Goal: Transaction & Acquisition: Obtain resource

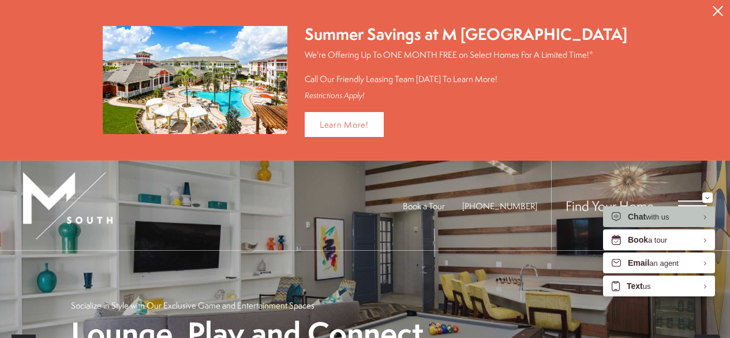
click at [713, 13] on icon "Close Alert" at bounding box center [718, 11] width 10 height 10
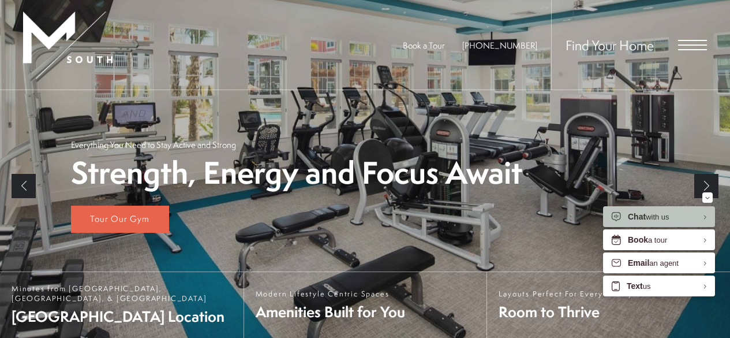
click at [684, 45] on span "Open Menu" at bounding box center [692, 44] width 29 height 1
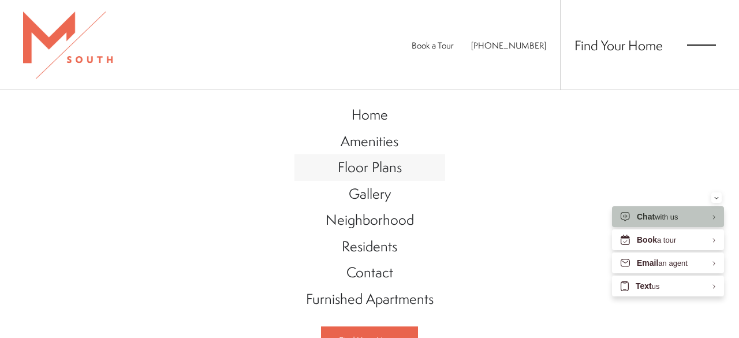
click at [395, 174] on span "Floor Plans" at bounding box center [370, 167] width 64 height 20
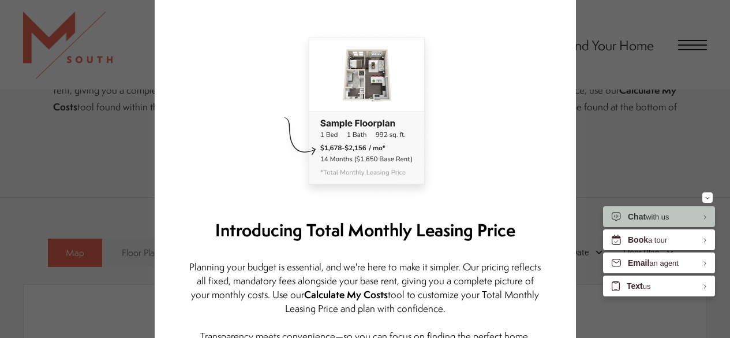
scroll to position [115, 0]
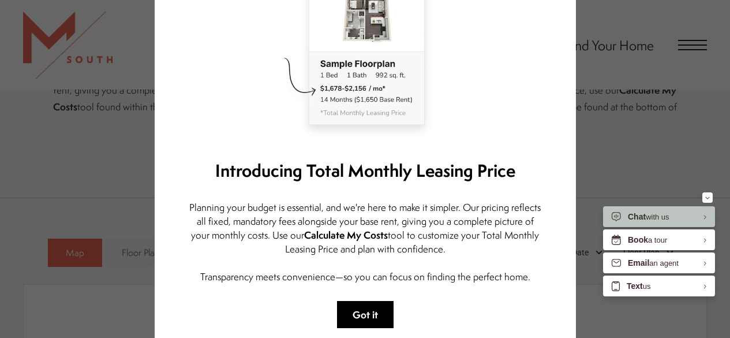
click at [378, 313] on button "Got it" at bounding box center [365, 314] width 57 height 27
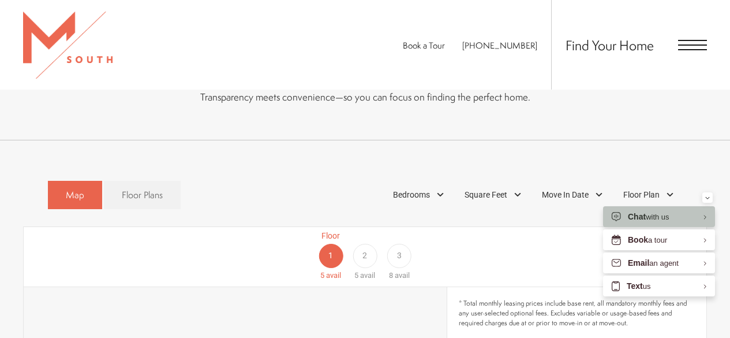
scroll to position [631, 0]
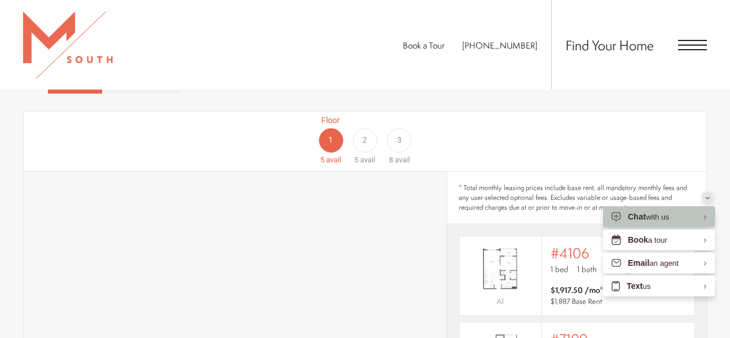
click at [708, 197] on icon "Minimize" at bounding box center [707, 197] width 5 height 3
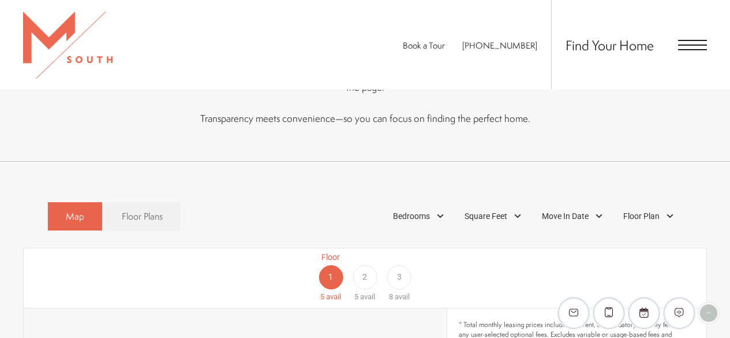
scroll to position [458, 0]
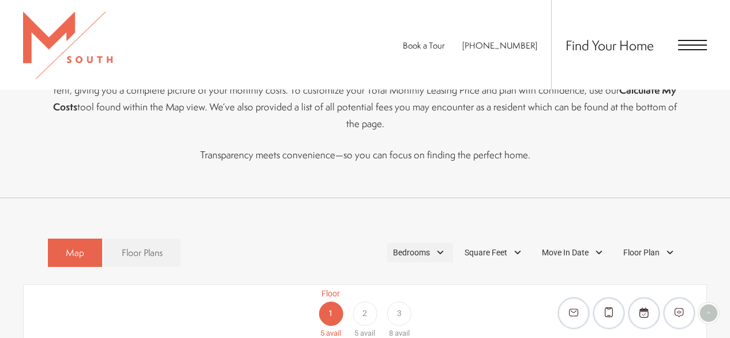
click at [441, 242] on div "Bedrooms" at bounding box center [420, 252] width 66 height 20
click at [376, 299] on span "2 Bedroom" at bounding box center [398, 305] width 58 height 13
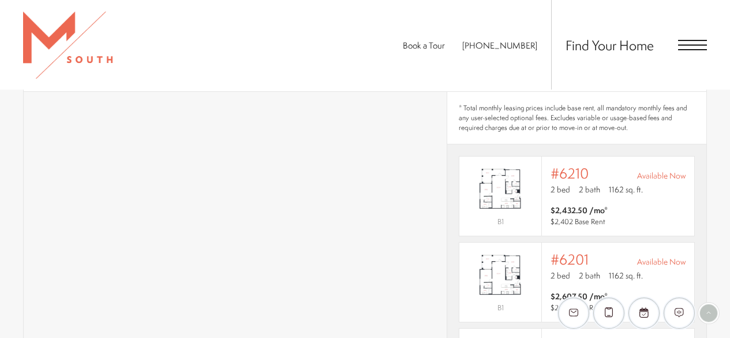
scroll to position [689, 0]
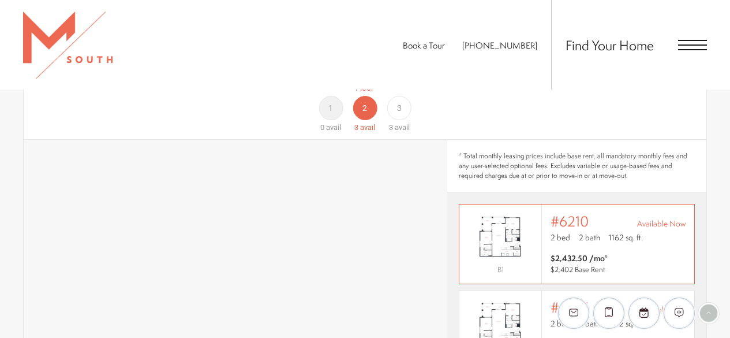
click at [625, 231] on span "1162 sq. ft." at bounding box center [626, 237] width 34 height 12
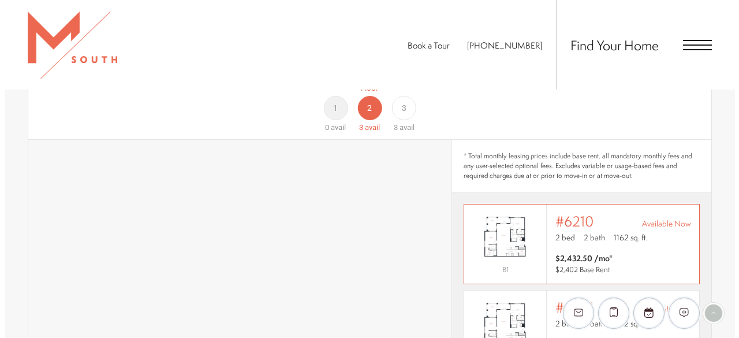
scroll to position [0, 0]
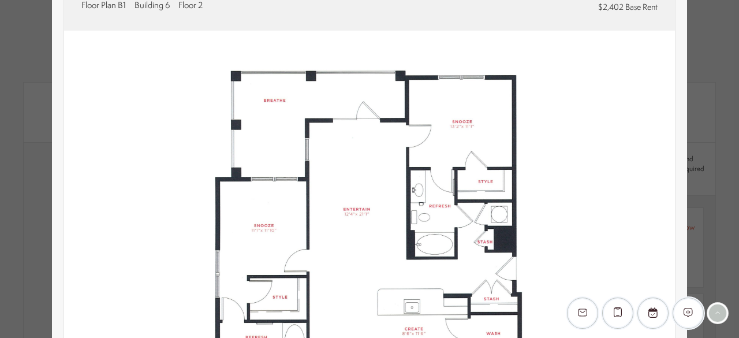
type input "**********"
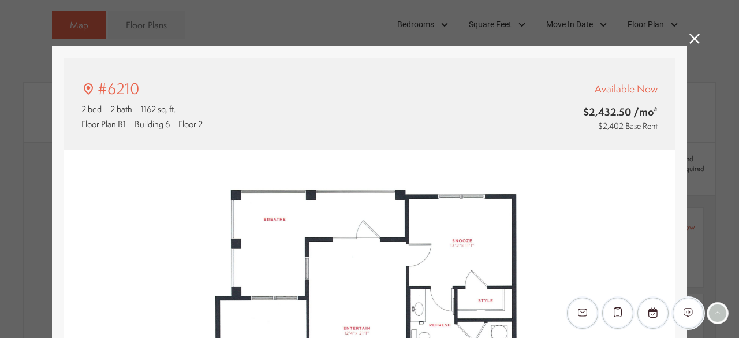
click at [689, 40] on icon at bounding box center [694, 38] width 10 height 10
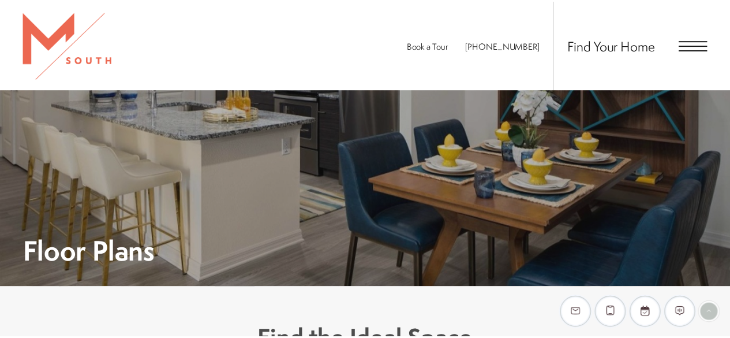
scroll to position [689, 0]
